Goal: Ask a question

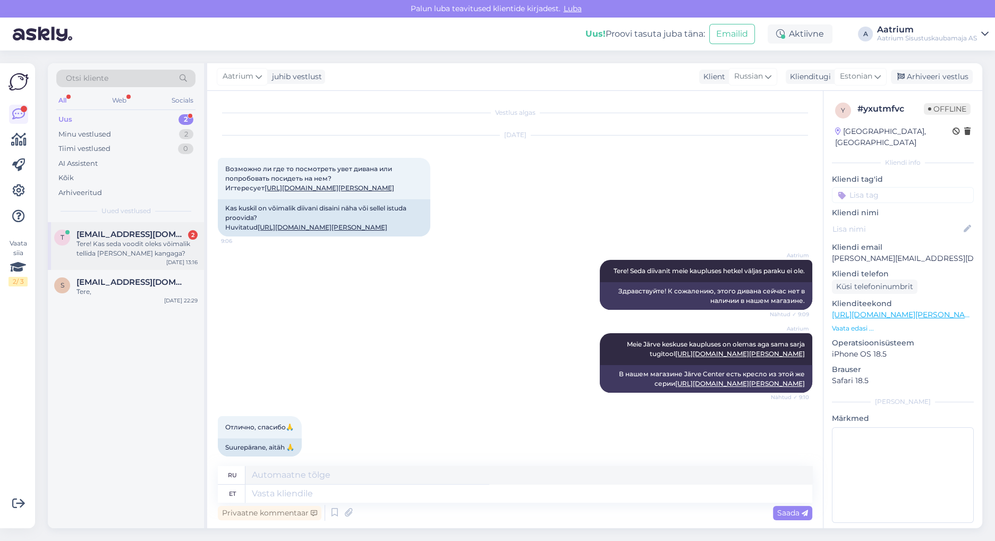
scroll to position [655, 0]
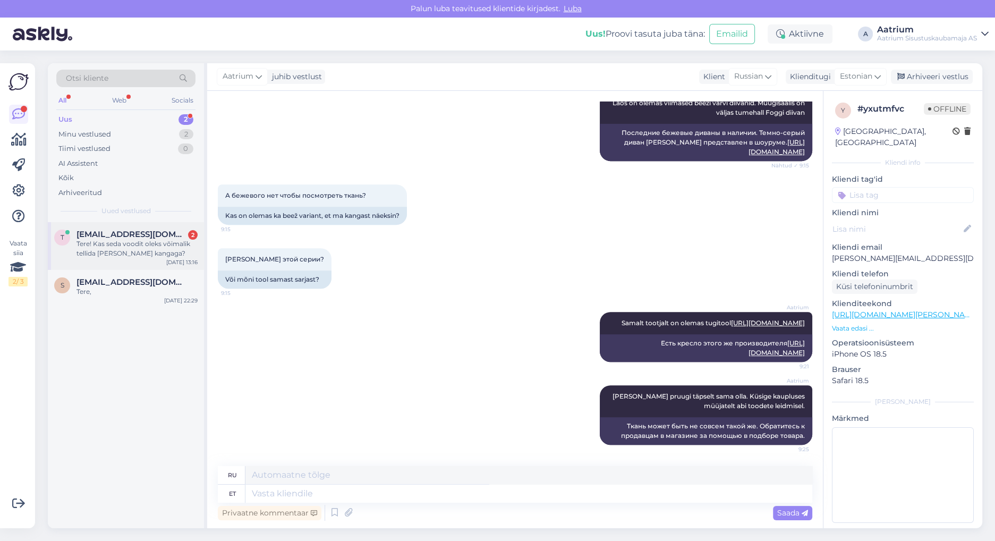
click at [105, 246] on div "Tere! Kas seda voodit oleks võimalik tellida [PERSON_NAME] kangaga?" at bounding box center [136, 248] width 121 height 19
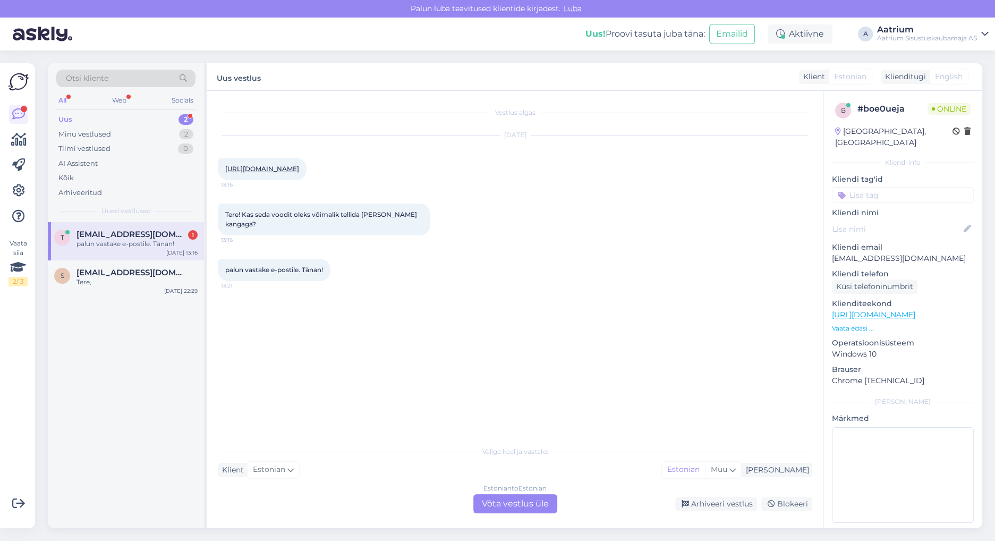
click at [494, 504] on div "Estonian to Estonian Võta vestlus üle" at bounding box center [515, 503] width 84 height 19
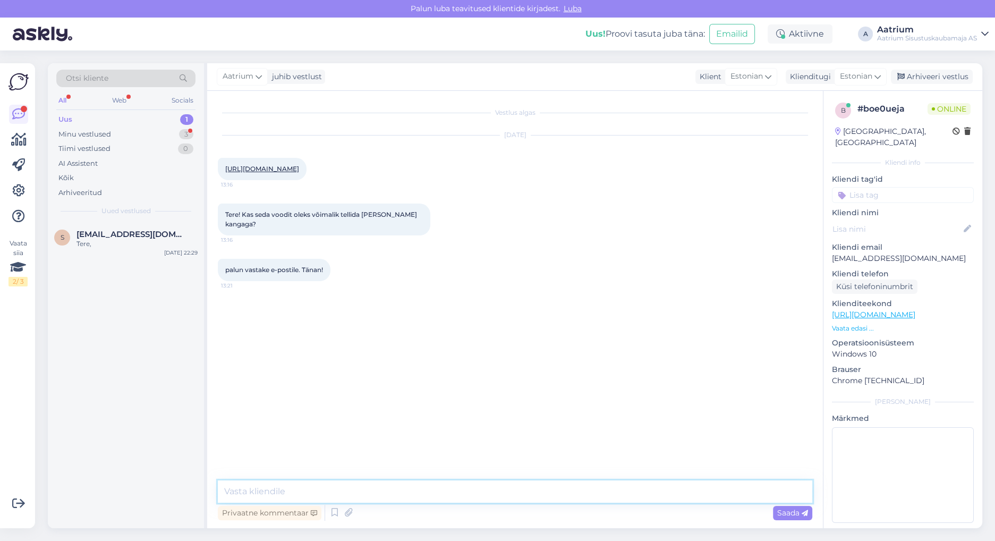
click at [257, 490] on textarea at bounding box center [515, 491] width 594 height 22
click at [422, 497] on textarea "Tere! Palun pöörduge meie müügisali [PERSON_NAME]" at bounding box center [515, 491] width 594 height 22
paste textarea "[EMAIL_ADDRESS][DOMAIN_NAME] [PHONE_NUMBER]"
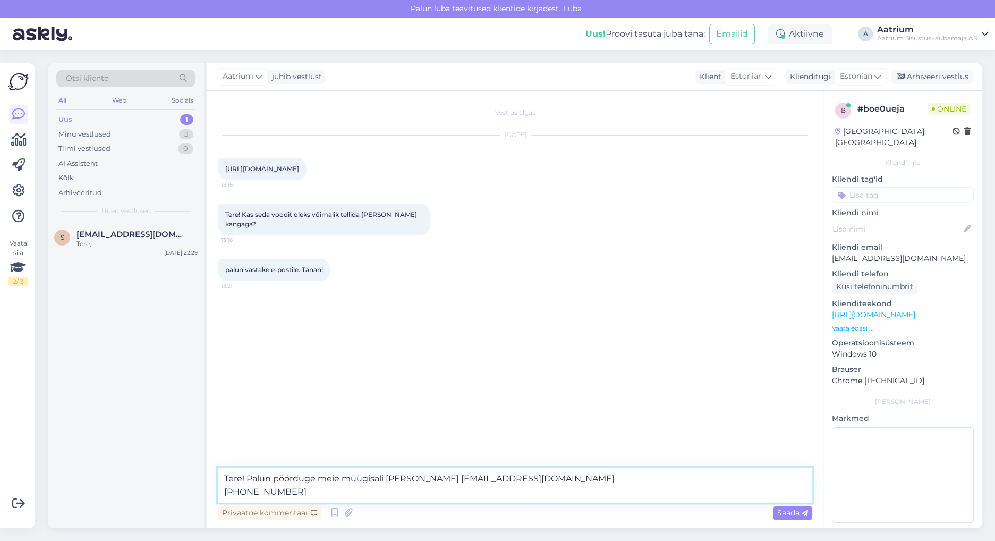
click at [378, 477] on textarea "Tere! Palun pöörduge meie müügisali [PERSON_NAME] [EMAIL_ADDRESS][DOMAIN_NAME] …" at bounding box center [515, 484] width 594 height 35
click at [392, 478] on textarea "Tere! Palun pöörduge meie müügisaali [PERSON_NAME] [EMAIL_ADDRESS][DOMAIN_NAME]…" at bounding box center [515, 484] width 594 height 35
click at [221, 492] on textarea "Tere! Palun pöörduge meie müügisaali magamsitoa osakonna [PERSON_NAME]: [EMAIL_…" at bounding box center [515, 484] width 594 height 35
click at [265, 490] on textarea "Tere! Palun pöörduge meie müügisaali magamsitoa osakonna [PERSON_NAME]: [EMAIL_…" at bounding box center [515, 484] width 594 height 35
click at [608, 483] on textarea "Tere! Palun pöörduge meie müügisaali magamsitoa osakonna [PERSON_NAME]: [EMAIL_…" at bounding box center [515, 484] width 594 height 35
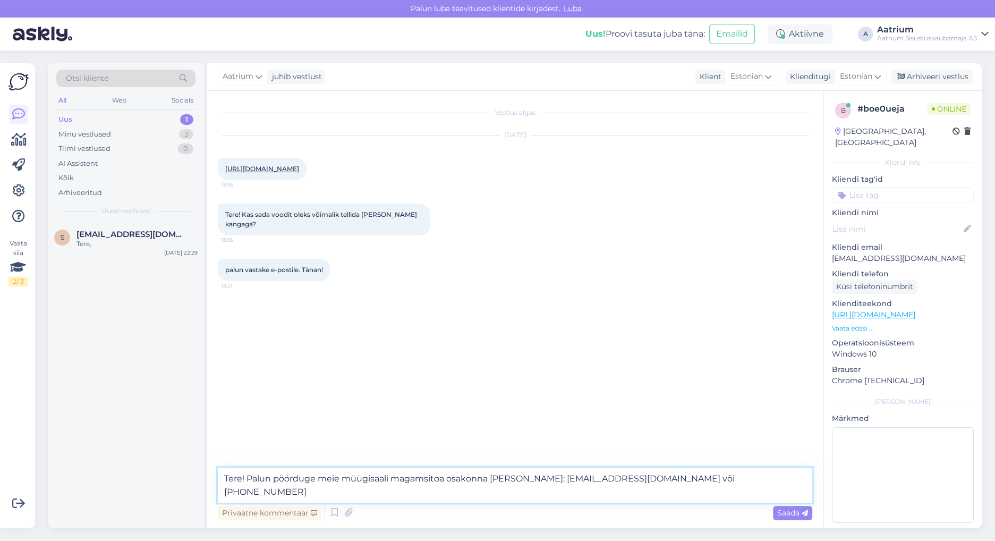
click at [221, 491] on textarea "Tere! Palun pöörduge meie müügisaali magamsitoa osakonna [PERSON_NAME]: [EMAIL_…" at bounding box center [515, 484] width 594 height 35
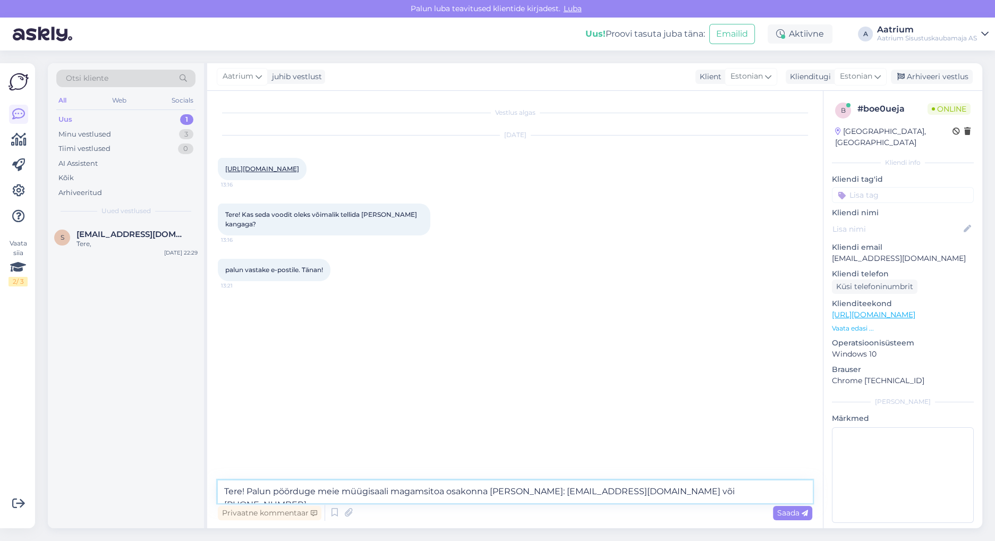
click at [430, 491] on textarea "Tere! Palun pöörduge meie müügisaali magamsitoa osakonna [PERSON_NAME]: [EMAIL_…" at bounding box center [515, 491] width 594 height 22
type textarea "Tere! Palun pöörduge meie müügisaali magamistoa osakonna [PERSON_NAME]: [EMAIL_…"
click at [792, 516] on span "Saada" at bounding box center [792, 513] width 31 height 10
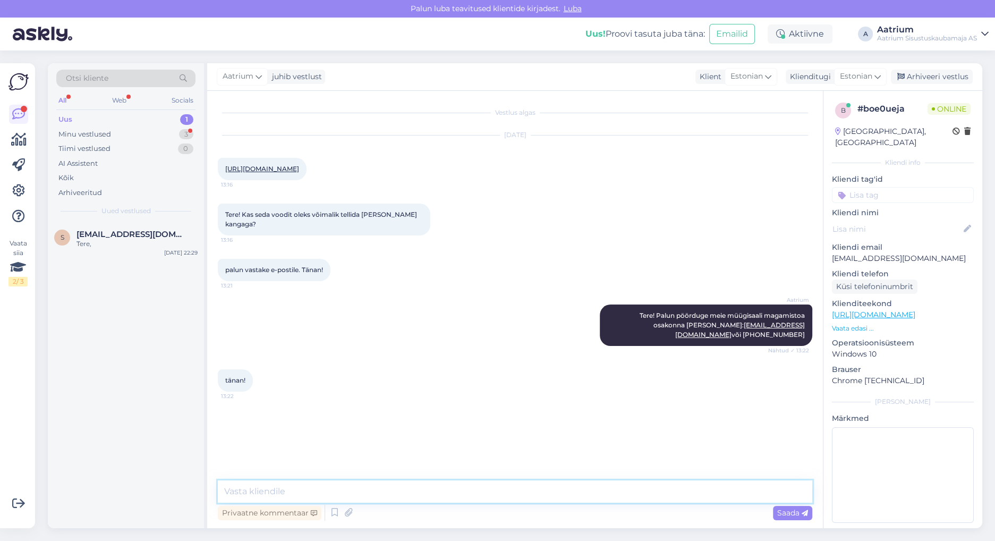
click at [226, 492] on textarea at bounding box center [515, 491] width 594 height 22
type textarea "Palun!"
click at [790, 518] on div "Saada" at bounding box center [792, 513] width 39 height 14
